Goal: Find specific page/section: Find specific page/section

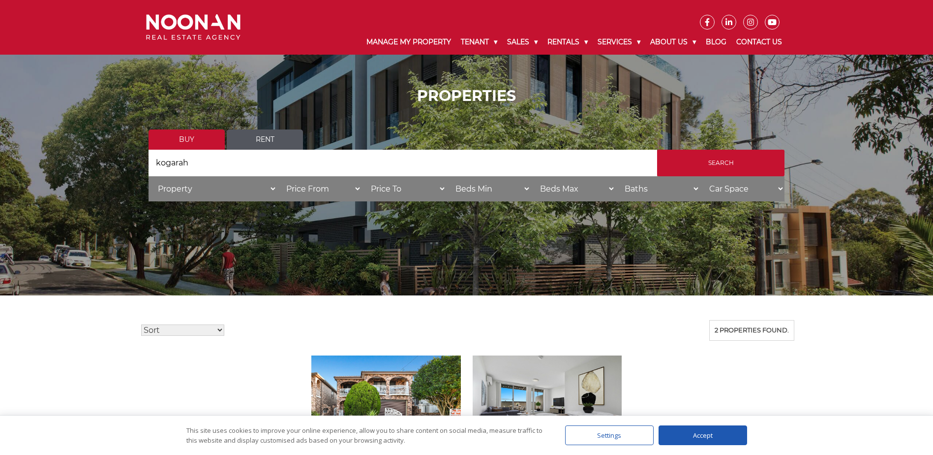
click at [272, 136] on link "Rent" at bounding box center [265, 139] width 76 height 20
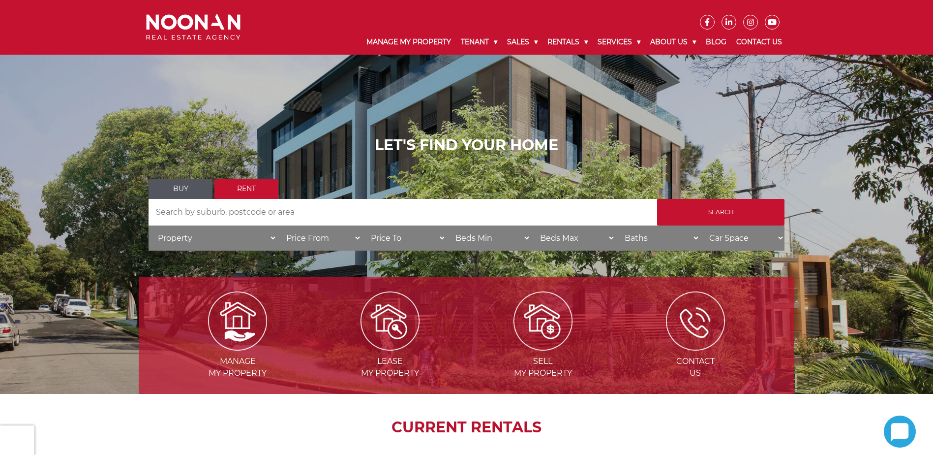
click at [234, 217] on input "Search by Address" at bounding box center [403, 212] width 509 height 27
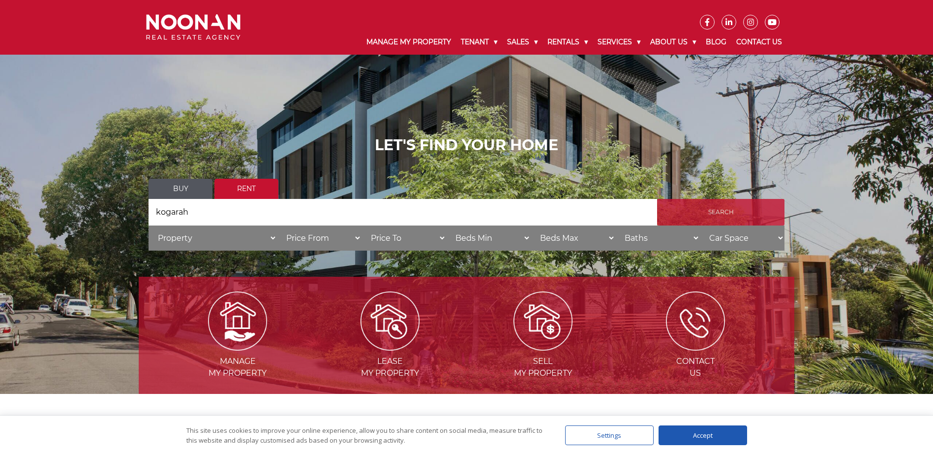
type input "kogarah"
click at [726, 213] on input "Search" at bounding box center [720, 212] width 127 height 27
